Goal: Task Accomplishment & Management: Manage account settings

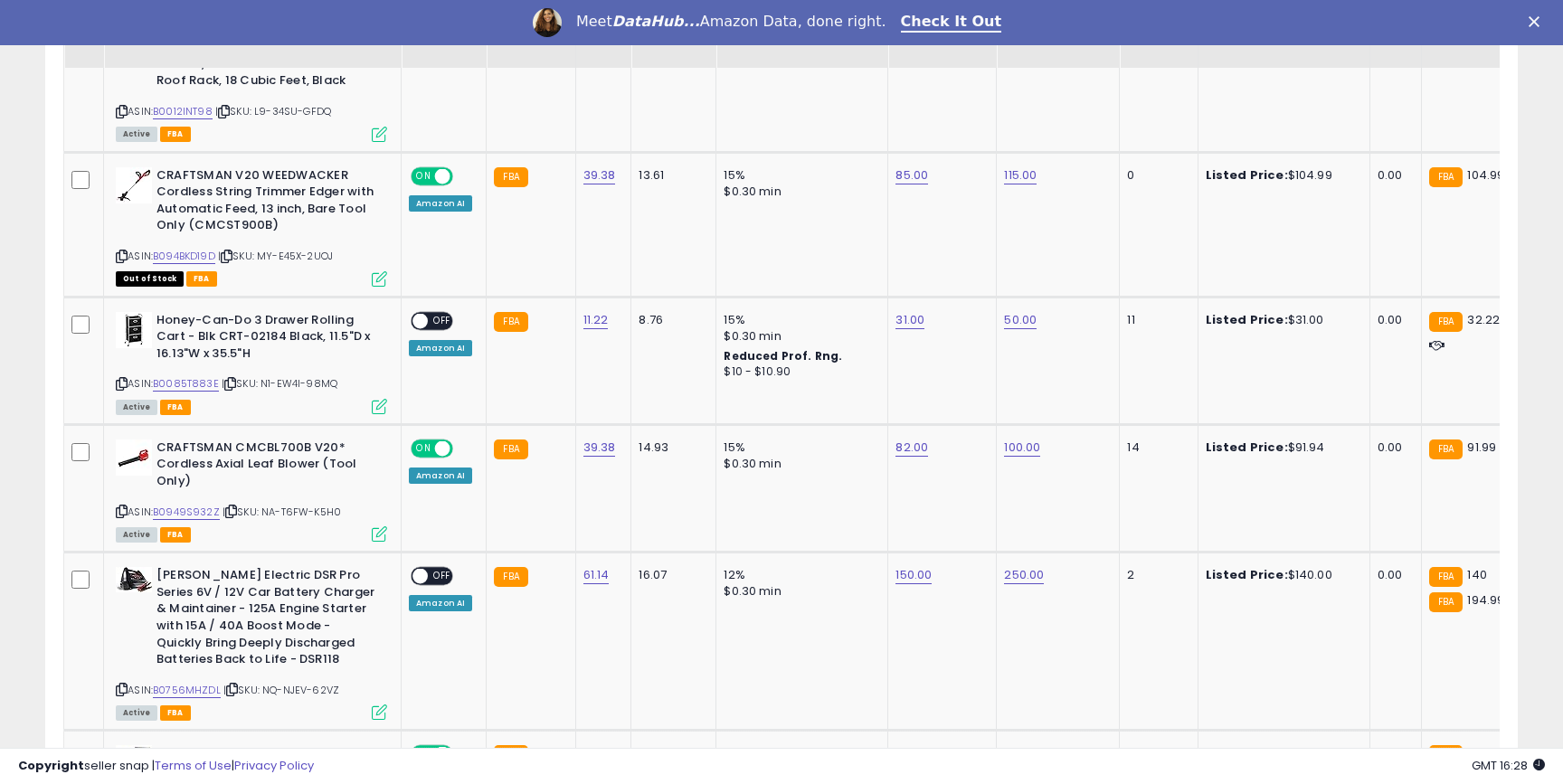
scroll to position [2055, 0]
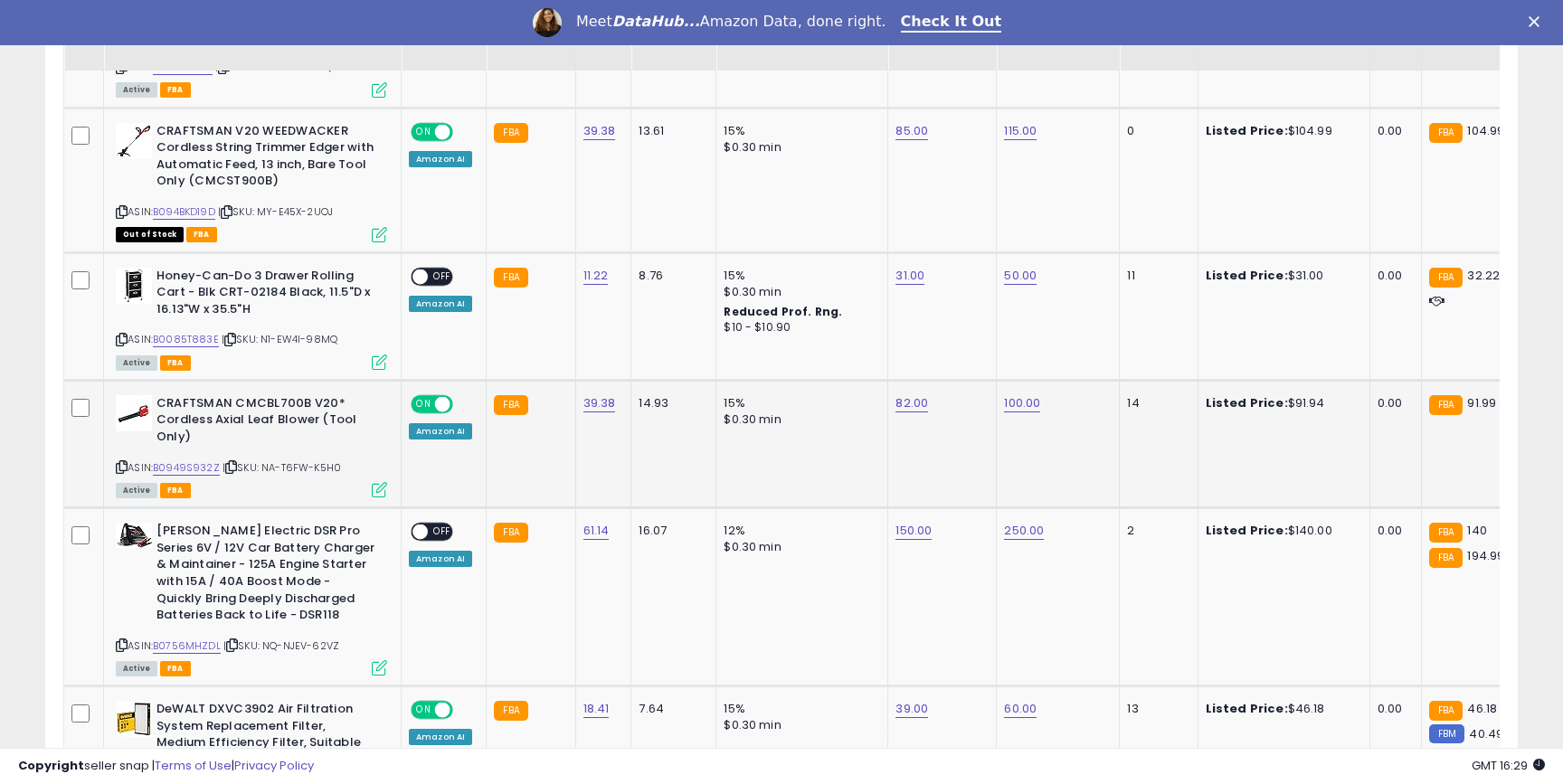
click at [436, 396] on span at bounding box center [443, 403] width 16 height 16
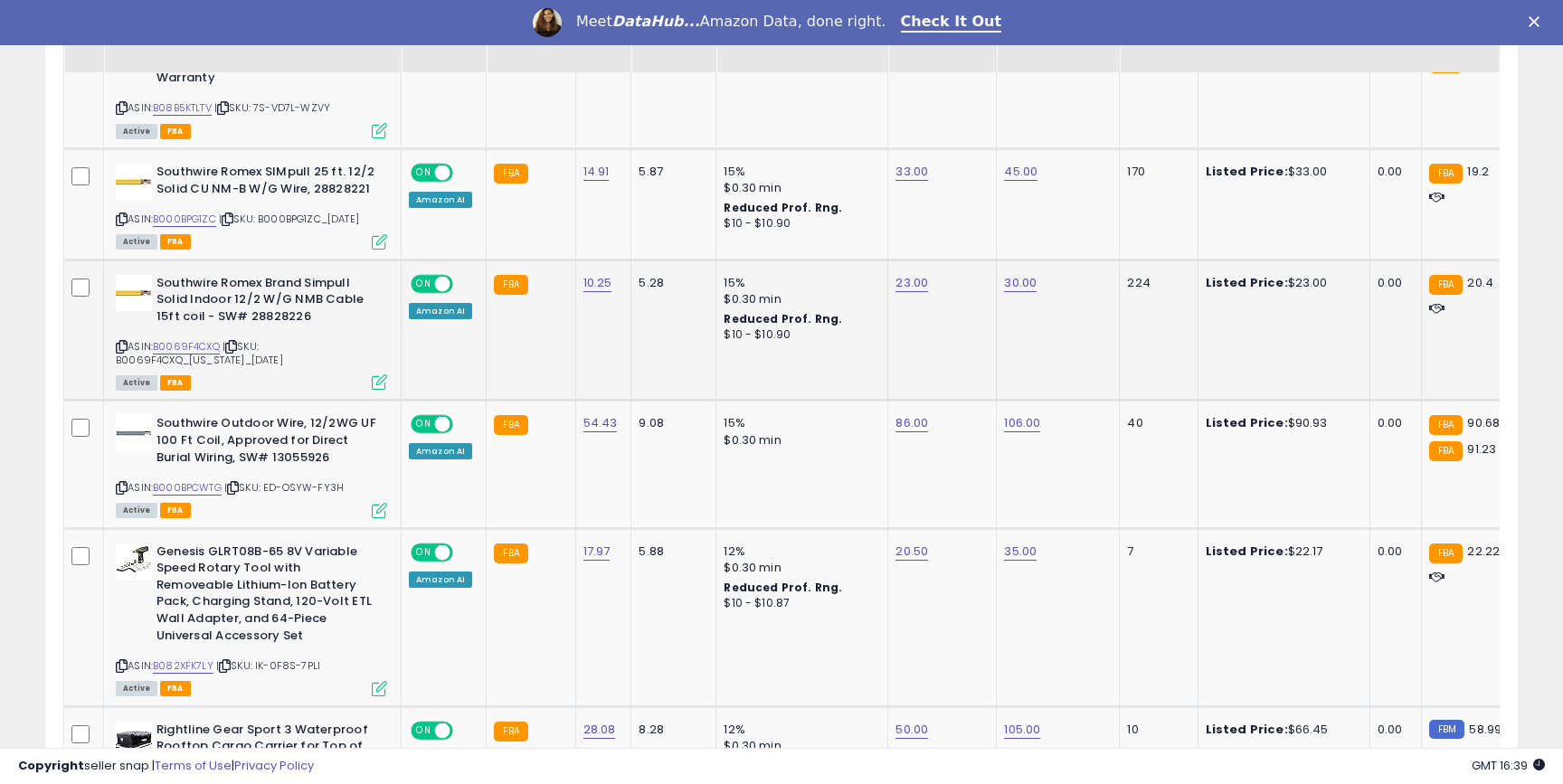
scroll to position [1306, 0]
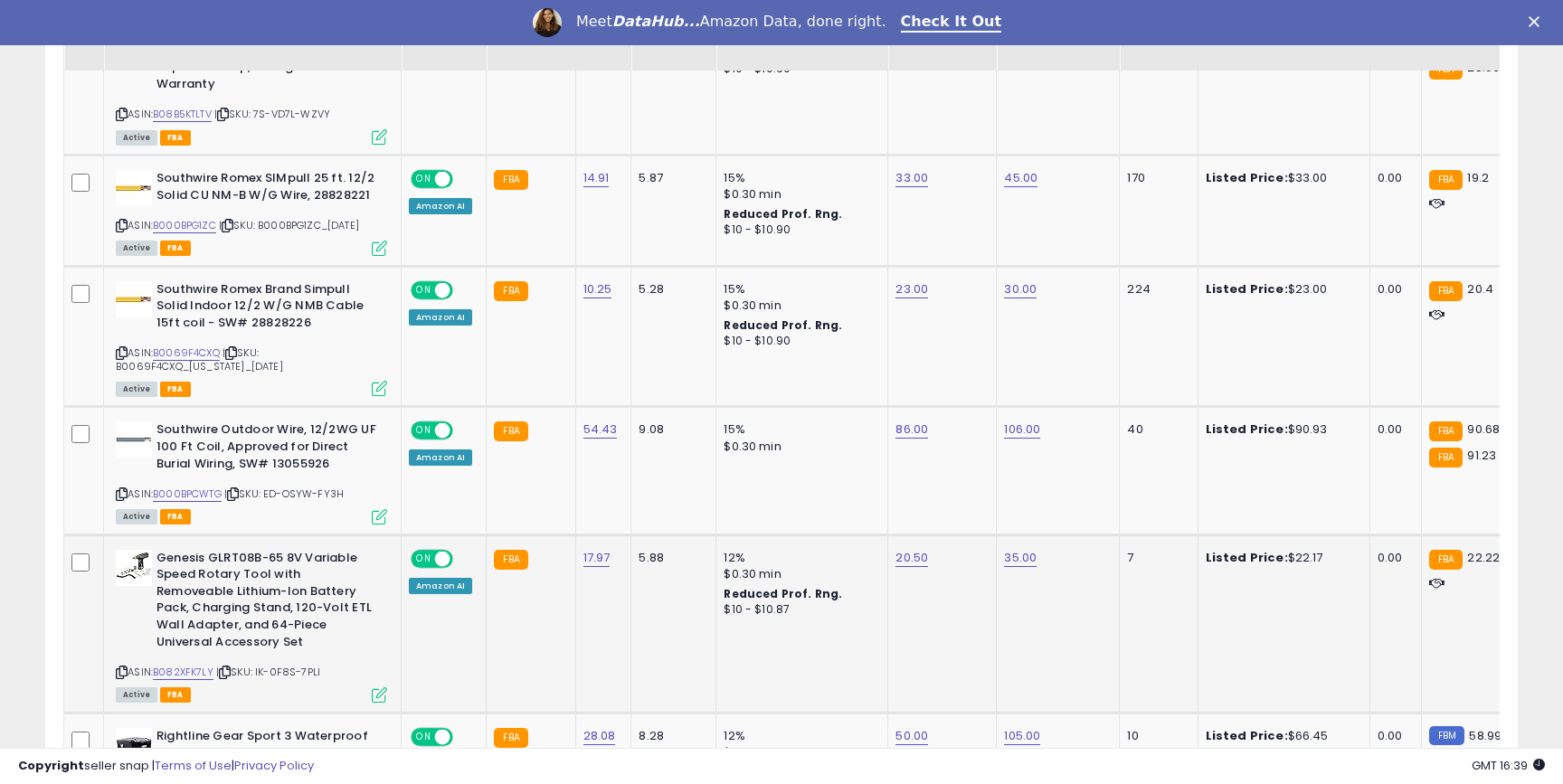
click at [437, 550] on span at bounding box center [443, 558] width 16 height 16
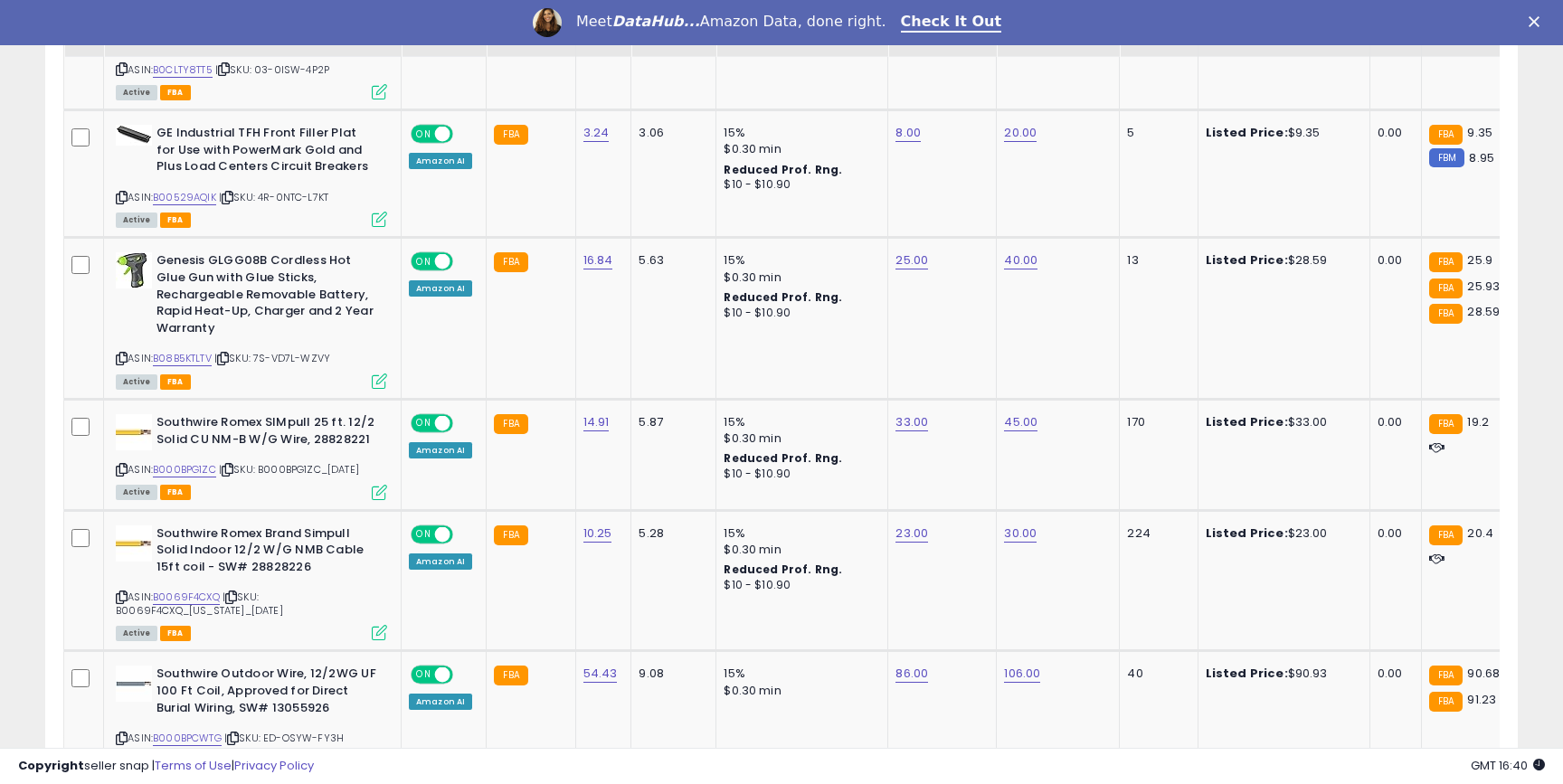
scroll to position [1050, 0]
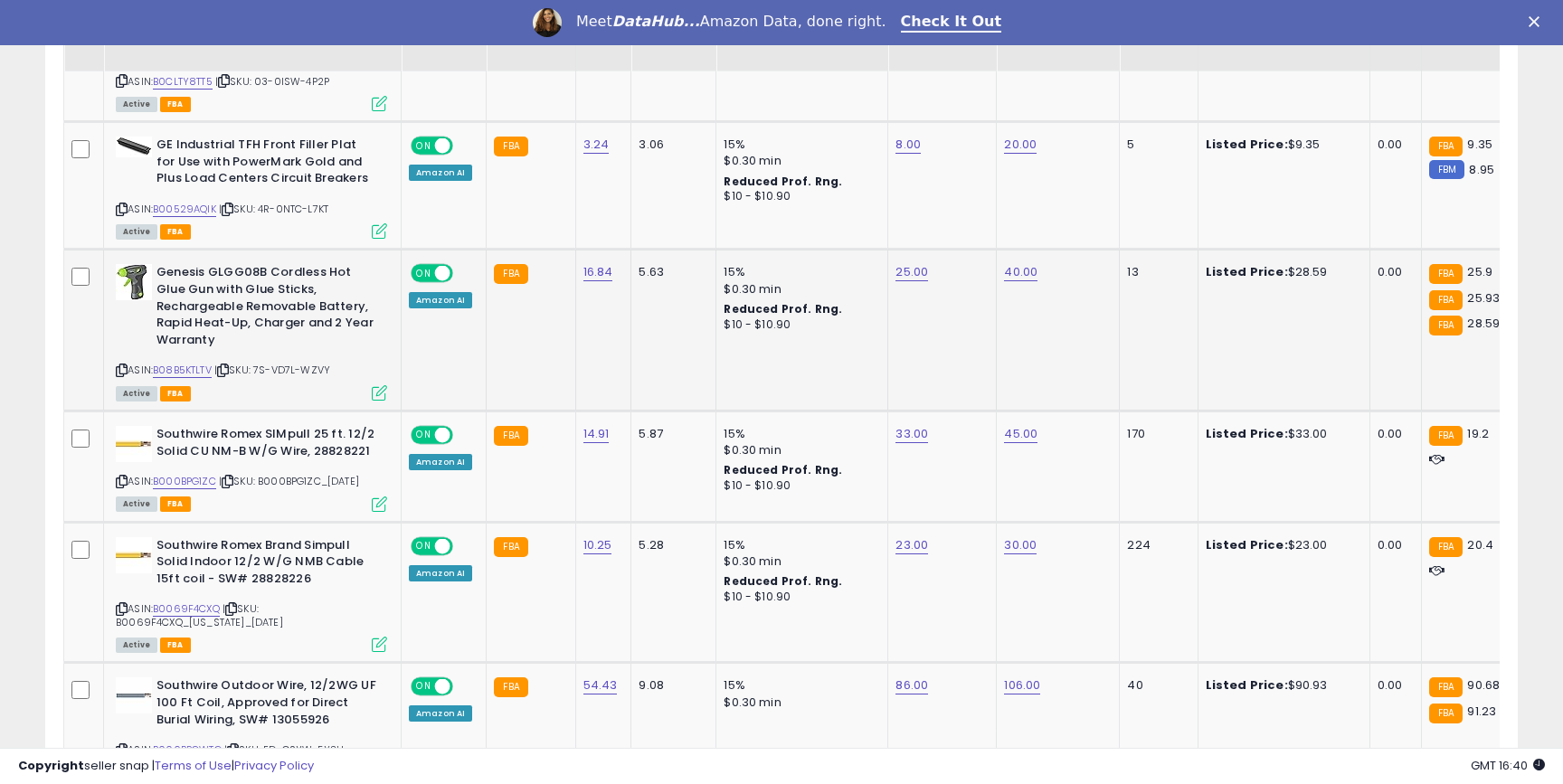
click at [427, 266] on span "ON" at bounding box center [423, 273] width 23 height 16
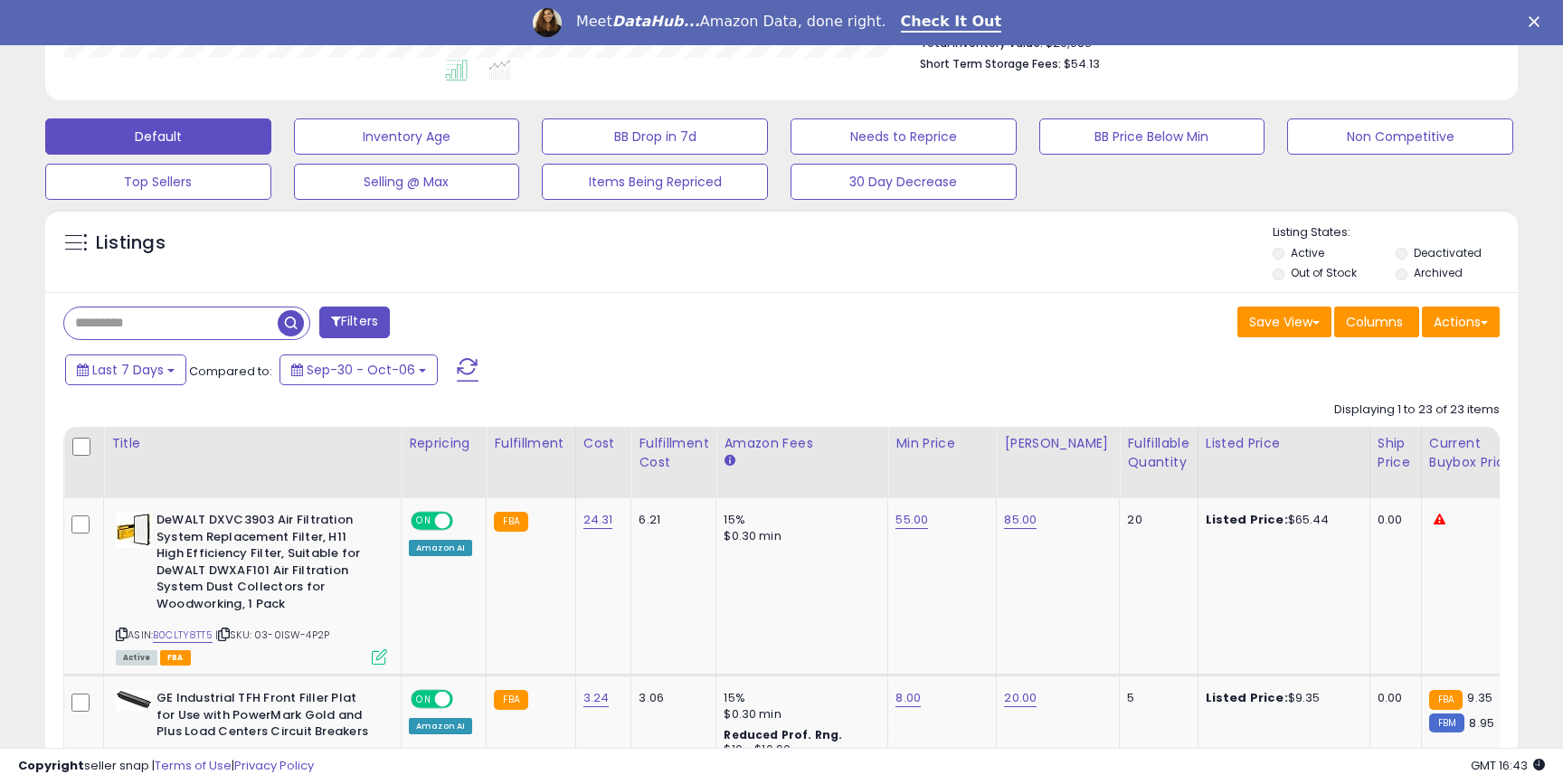
scroll to position [824, 0]
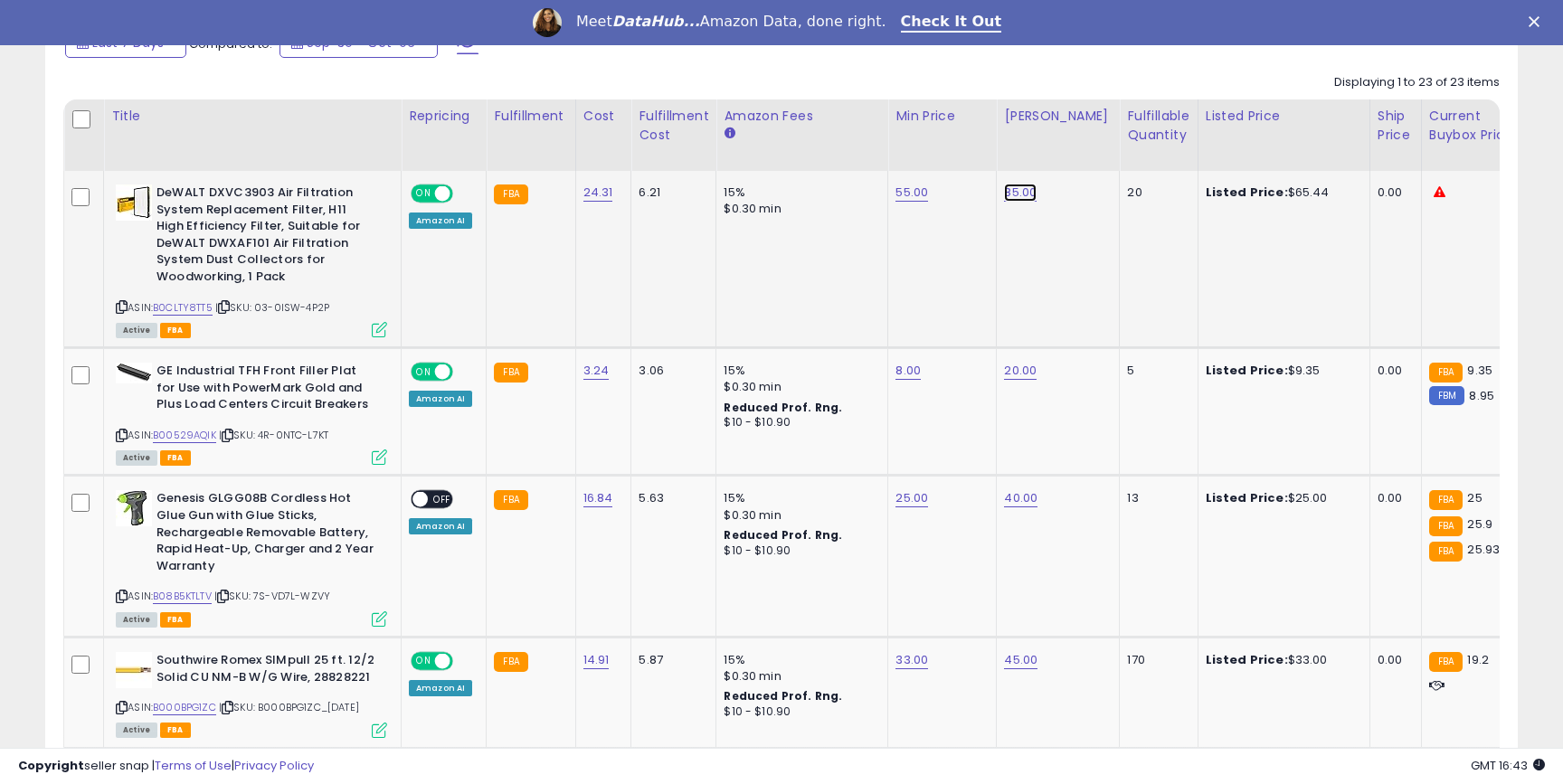
click at [1011, 188] on link "85.00" at bounding box center [1020, 192] width 32 height 18
drag, startPoint x: 949, startPoint y: 150, endPoint x: 831, endPoint y: 150, distance: 118.0
type input "**"
click at [896, 197] on link "55.00" at bounding box center [911, 192] width 32 height 18
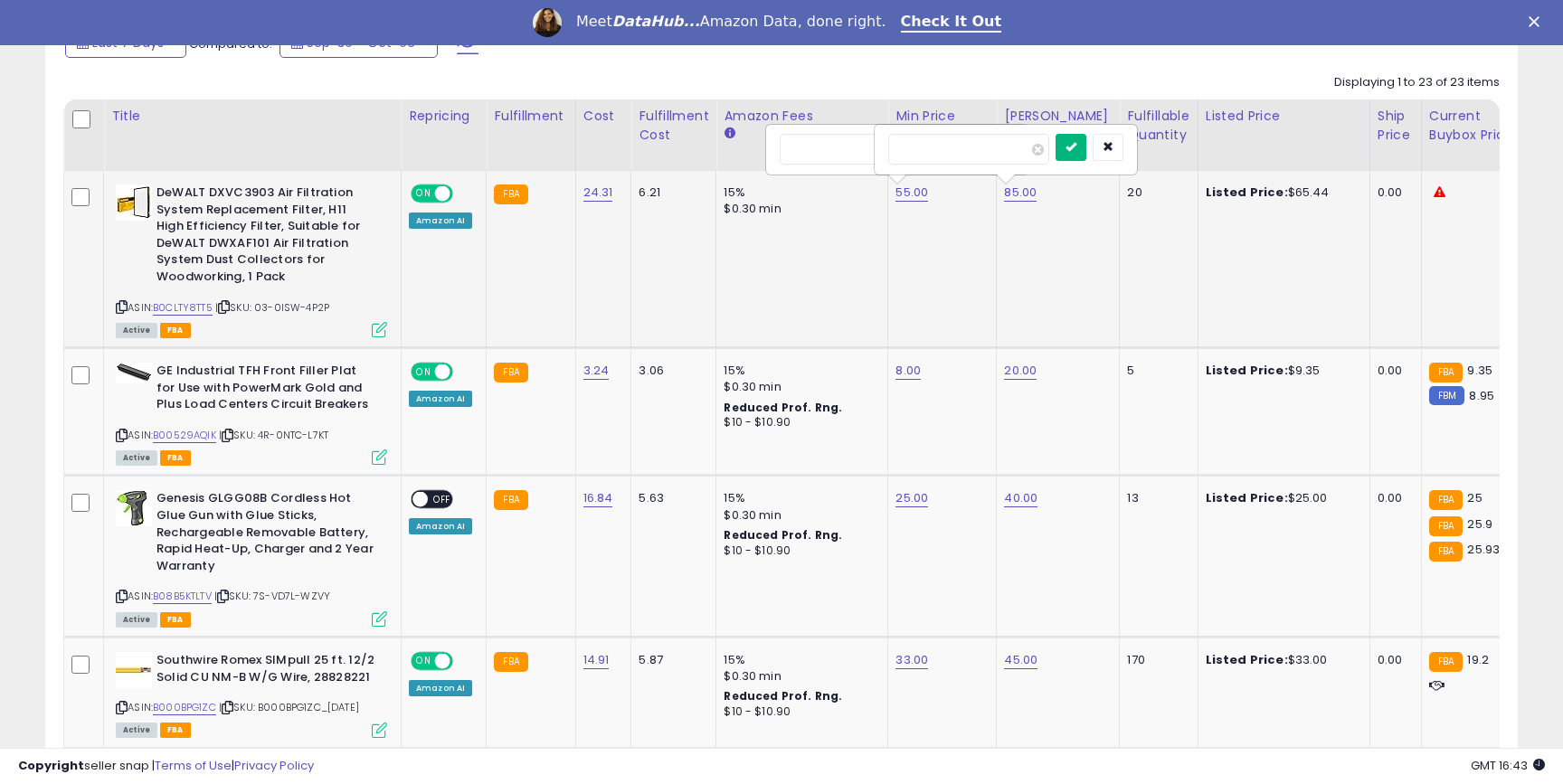
click at [1076, 150] on icon "submit" at bounding box center [1071, 146] width 11 height 11
click at [812, 144] on th "Amazon Fees" at bounding box center [802, 135] width 172 height 72
click at [905, 202] on td "55.00" at bounding box center [943, 259] width 109 height 178
click at [901, 192] on link "55.00" at bounding box center [911, 192] width 32 height 18
drag, startPoint x: 832, startPoint y: 144, endPoint x: 737, endPoint y: 141, distance: 95.0
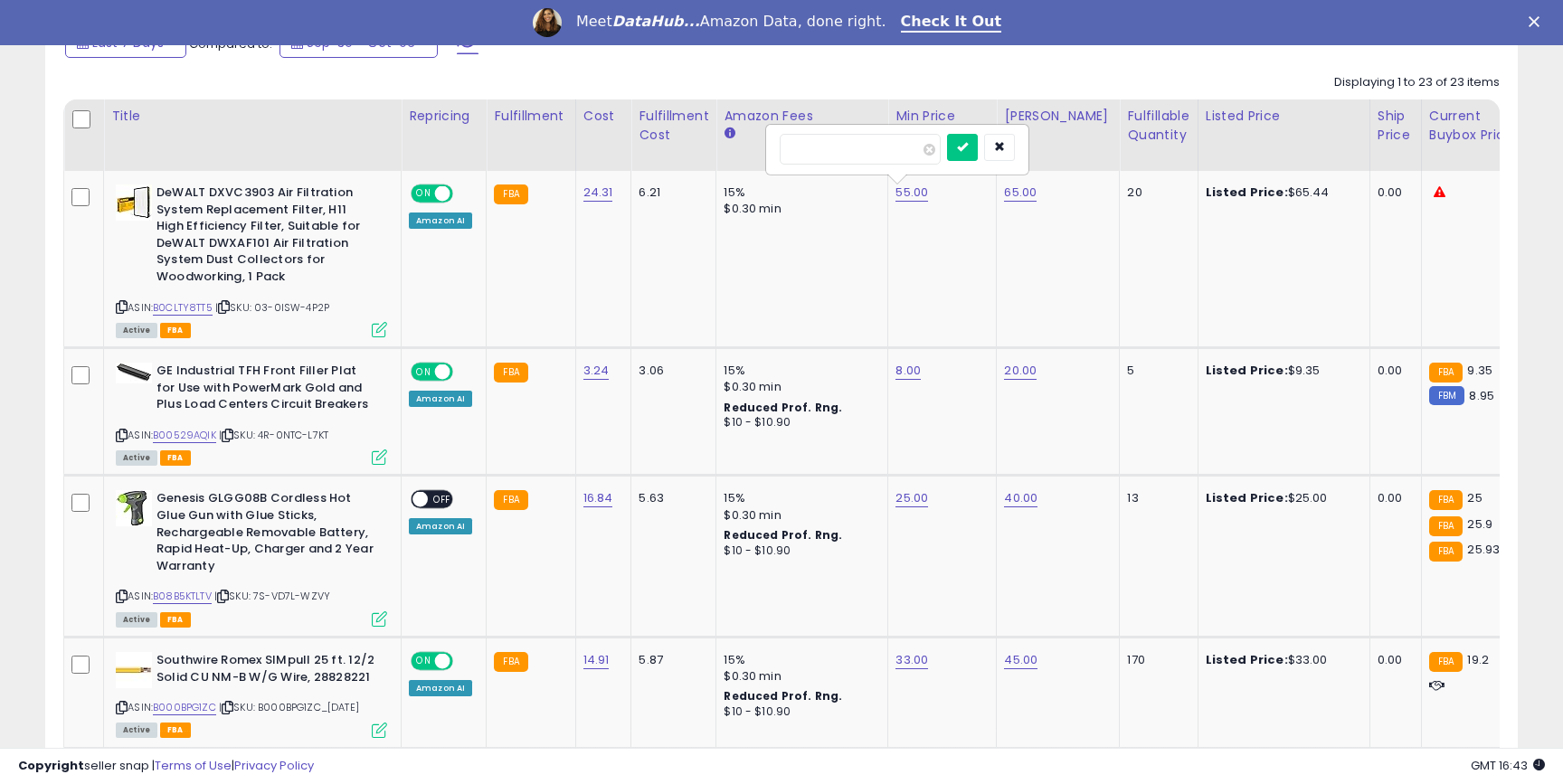
type input "**"
click at [967, 144] on icon "submit" at bounding box center [962, 146] width 11 height 11
